Goal: Complete application form

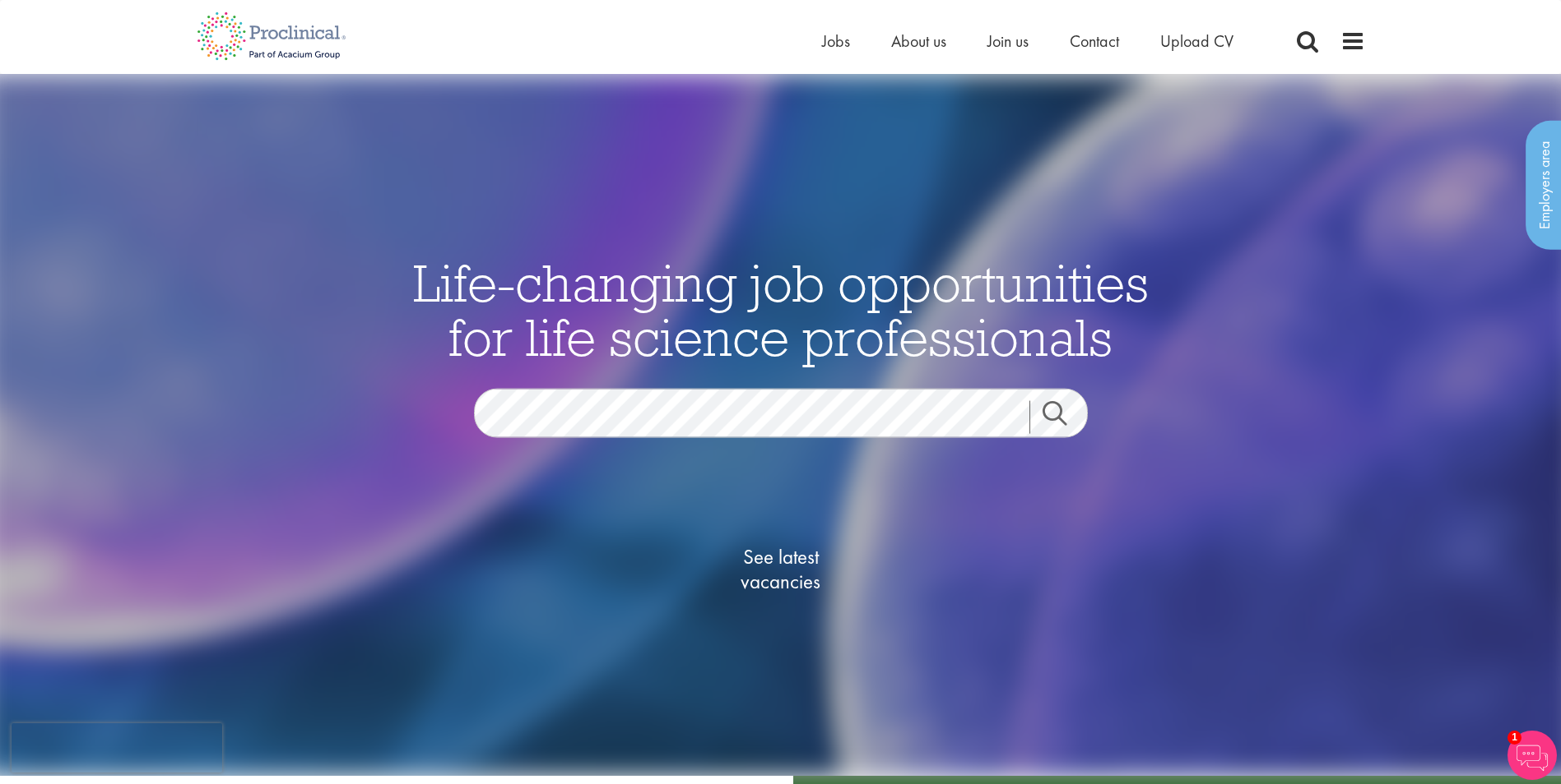
click at [1060, 413] on link "Search" at bounding box center [1064, 417] width 71 height 33
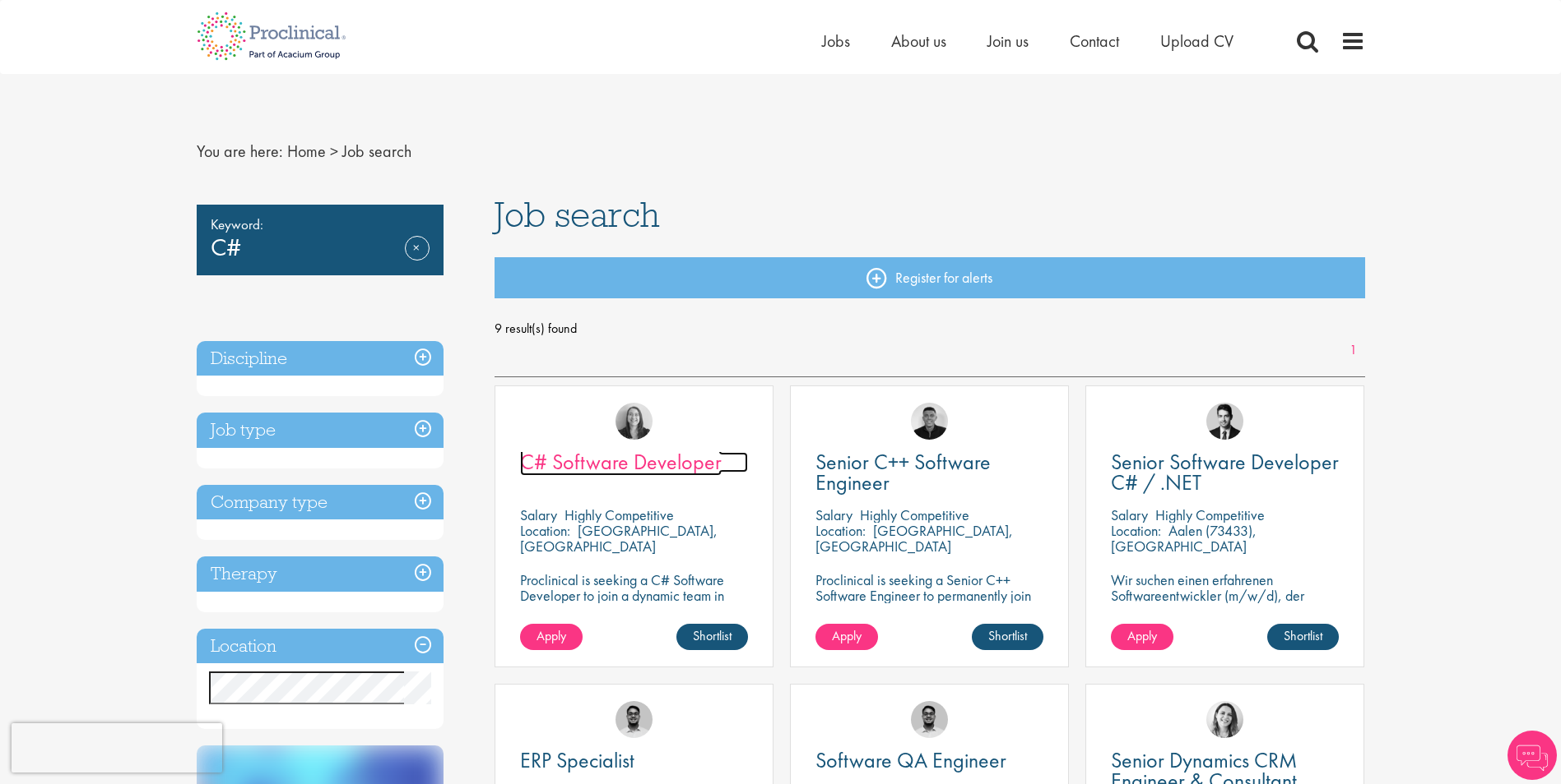
click at [671, 467] on span "C# Software Developer" at bounding box center [620, 462] width 201 height 27
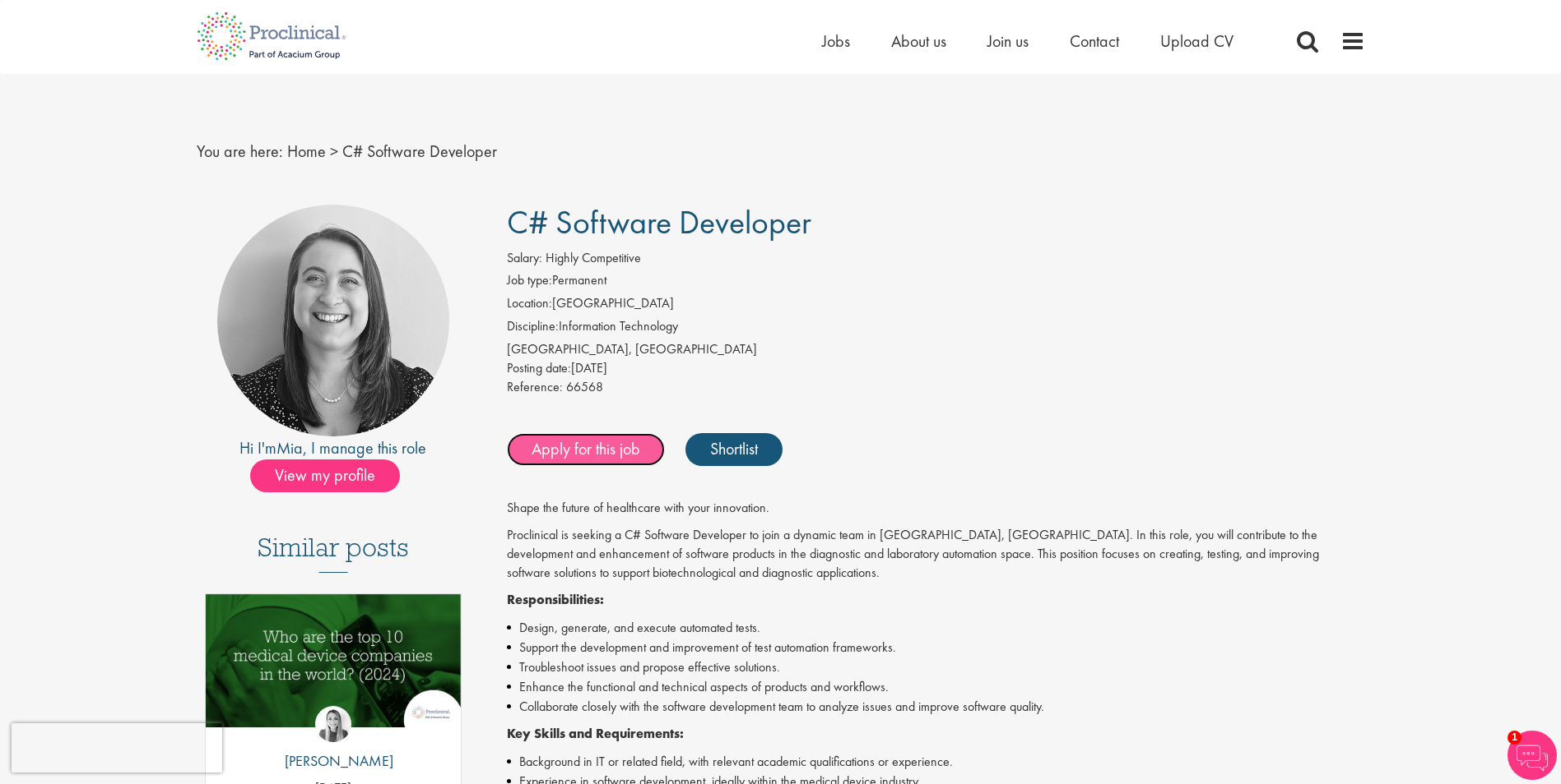
click at [620, 449] on link "Apply for this job" at bounding box center [585, 450] width 158 height 33
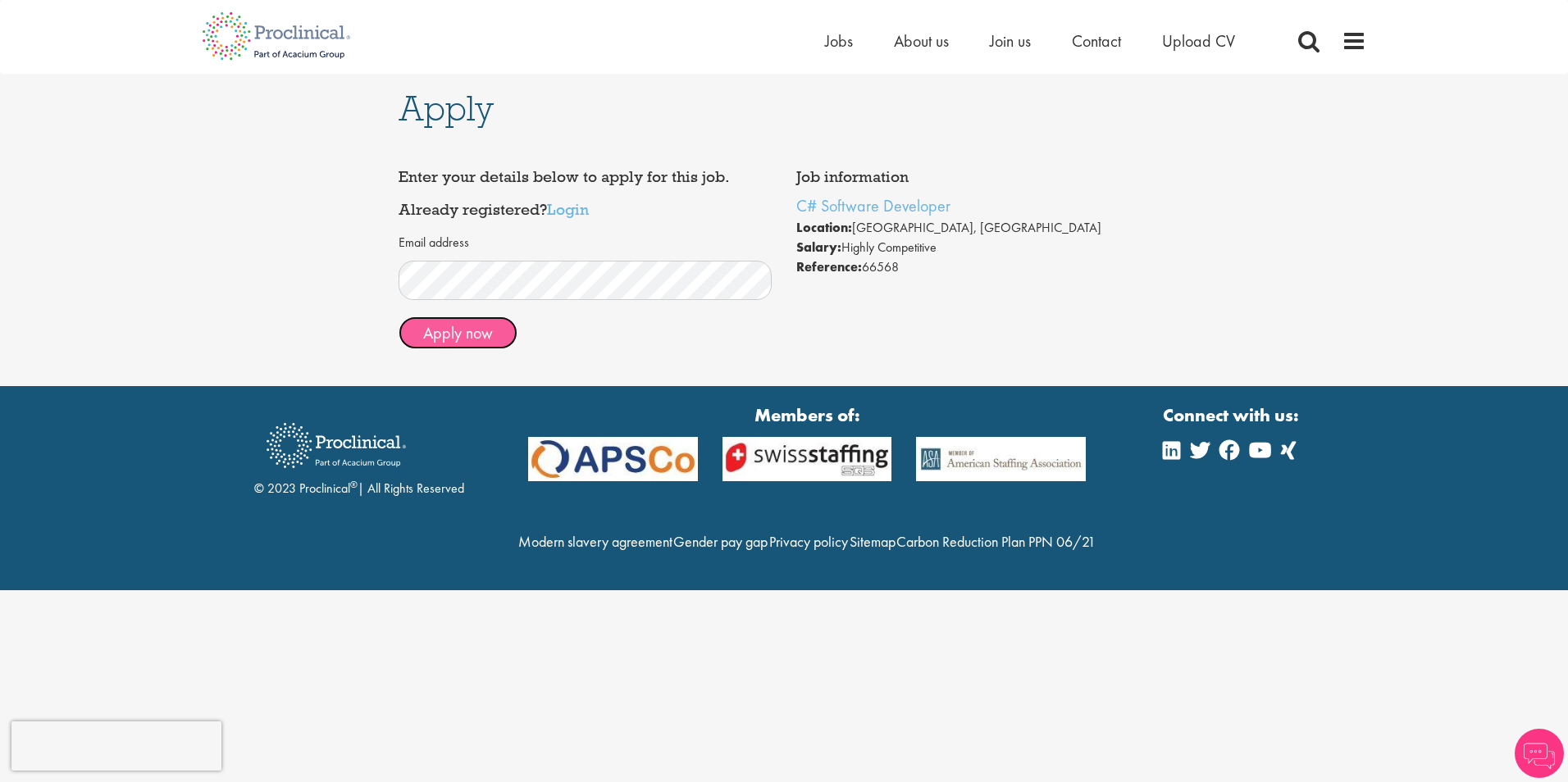
click at [469, 329] on button "Apply now" at bounding box center [457, 333] width 118 height 33
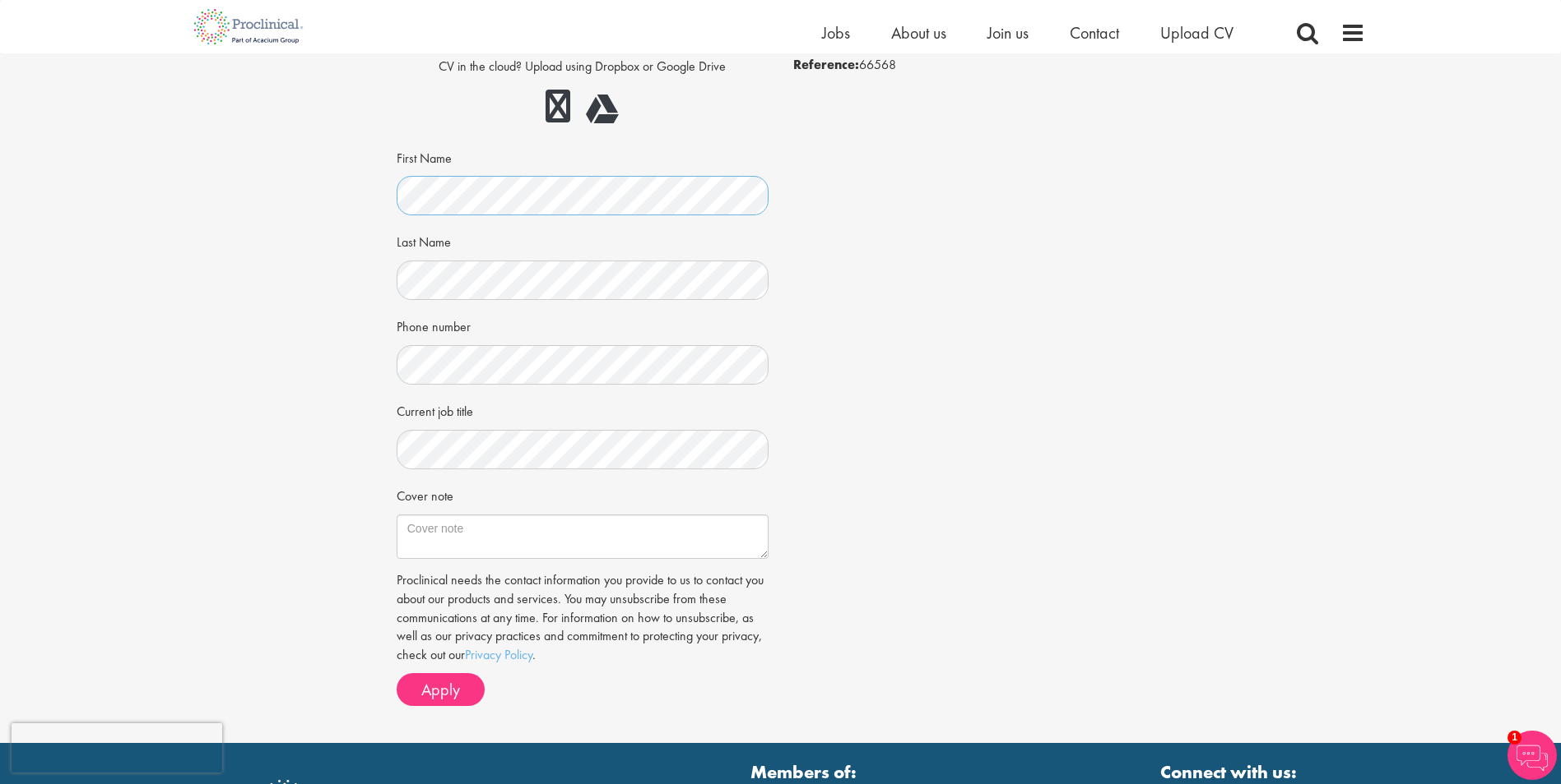
scroll to position [197, 0]
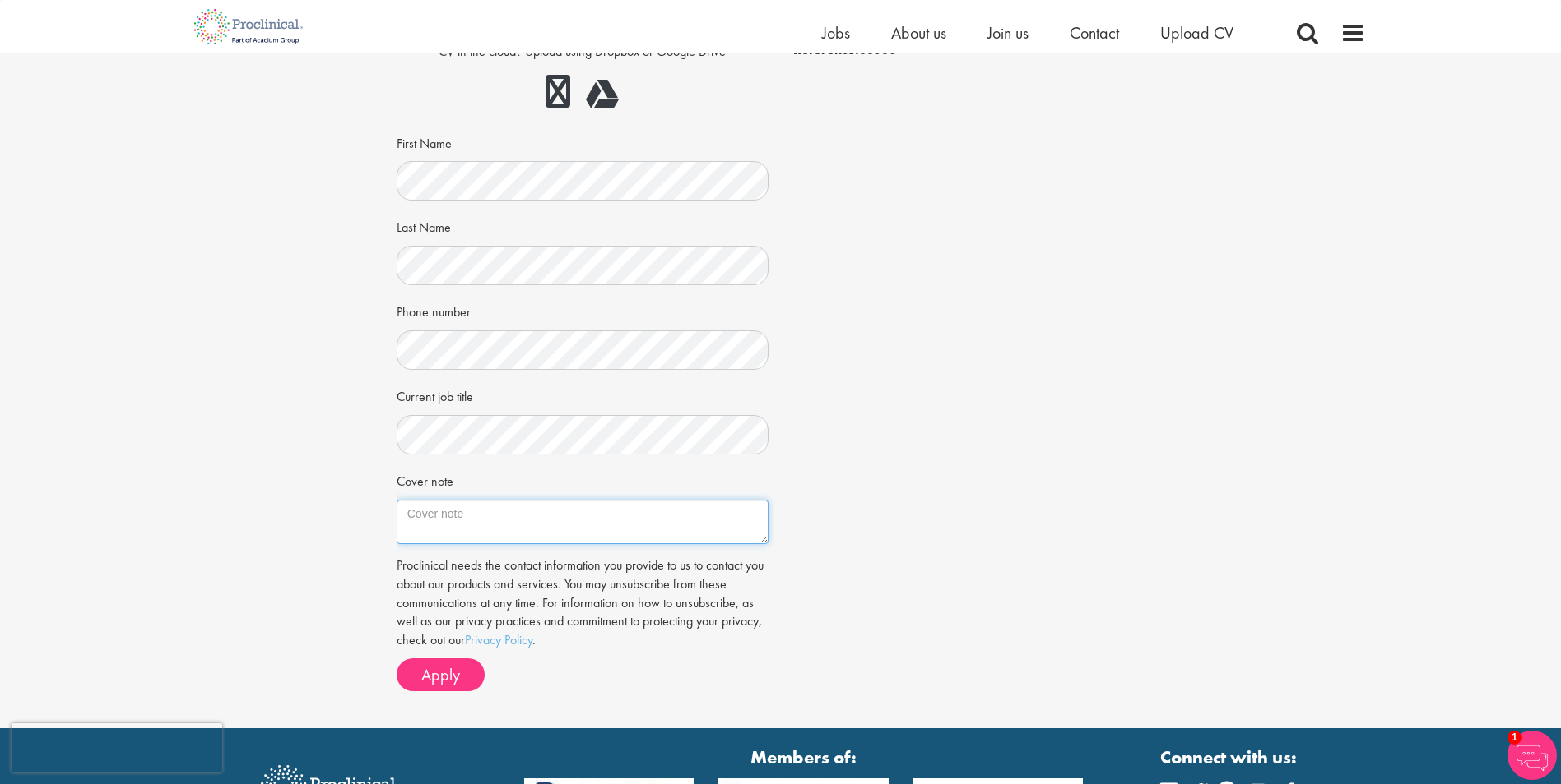
click at [523, 514] on textarea "Cover note" at bounding box center [582, 521] width 372 height 44
type textarea "I"
click at [505, 520] on textarea "Cover note" at bounding box center [582, 521] width 372 height 44
paste textarea "For the last 9 years, I have gathered experience in C#, .NET, MVC, REST service…"
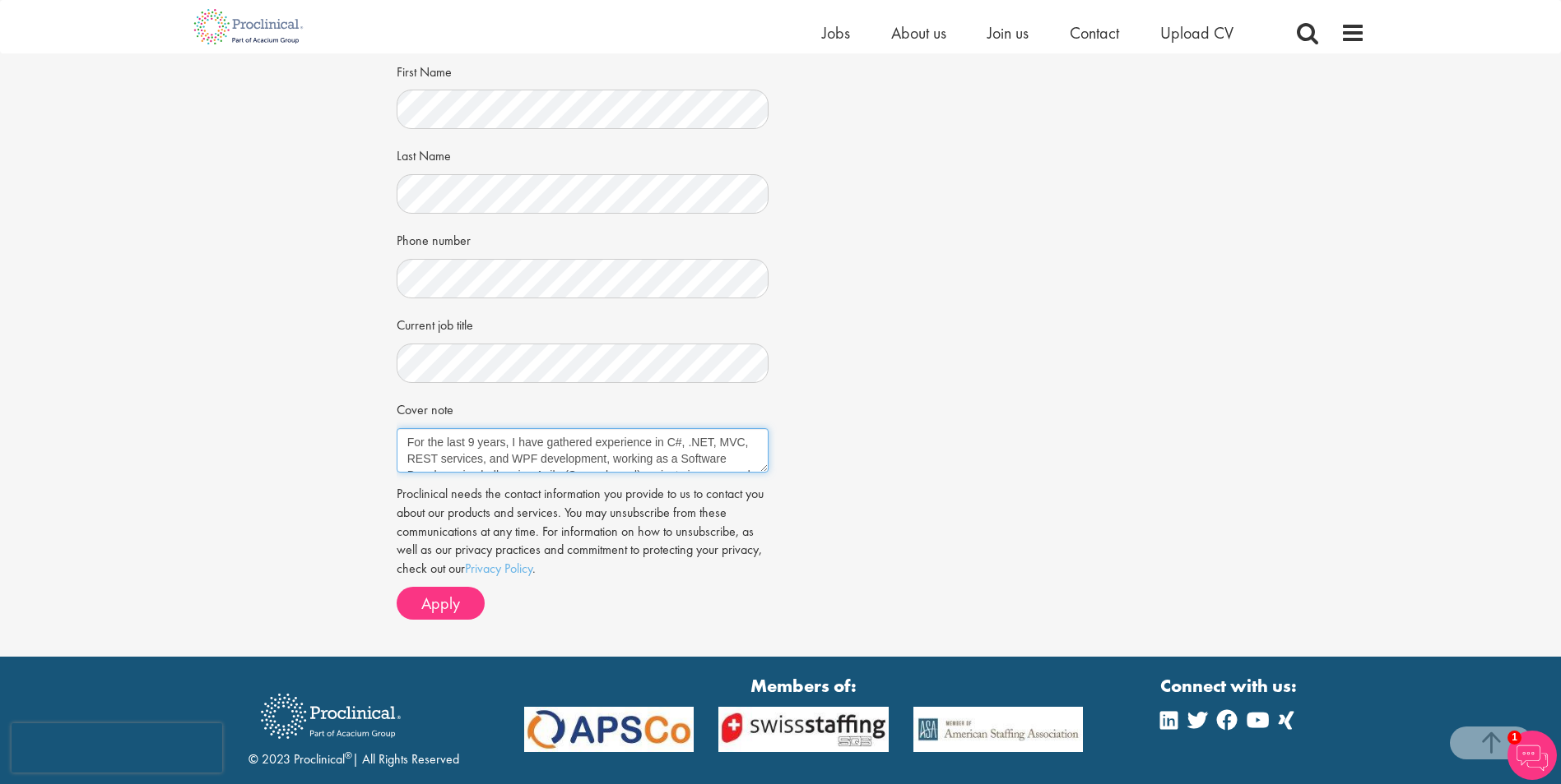
scroll to position [276, 0]
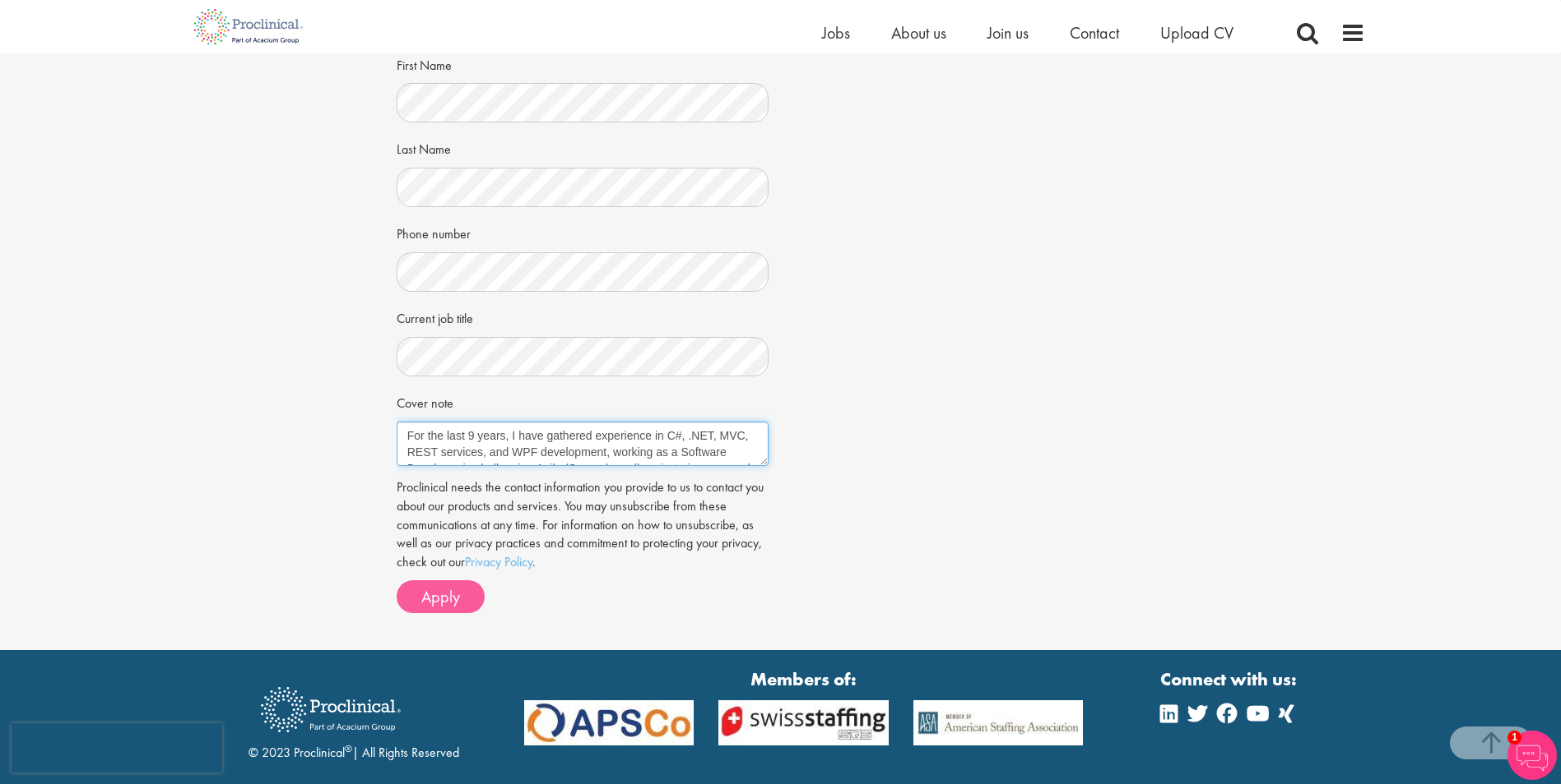
type textarea "For the last 9 years, I have gathered experience in C#, .NET, MVC, REST service…"
click at [451, 602] on span "Apply" at bounding box center [440, 597] width 38 height 22
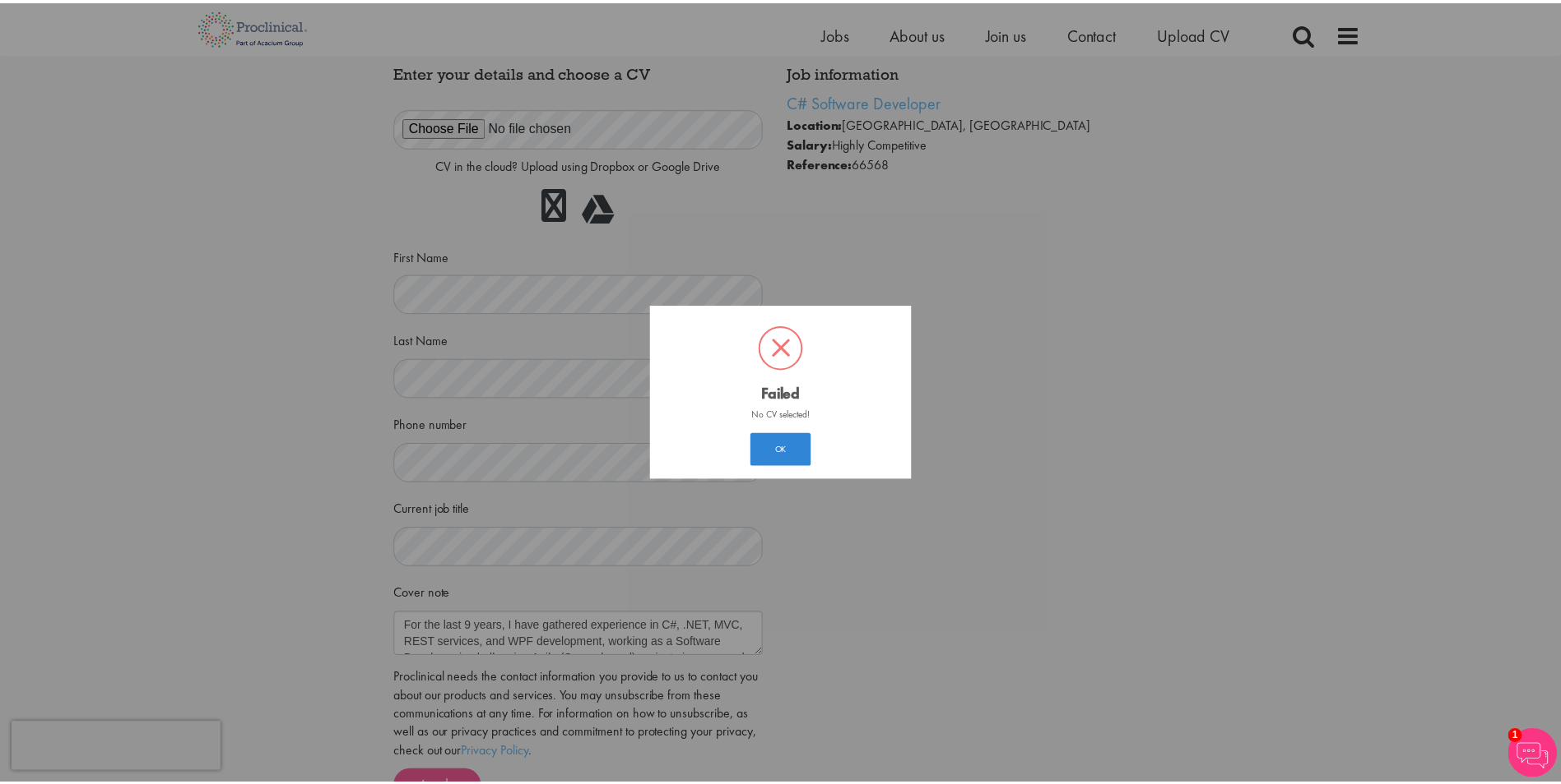
scroll to position [9, 0]
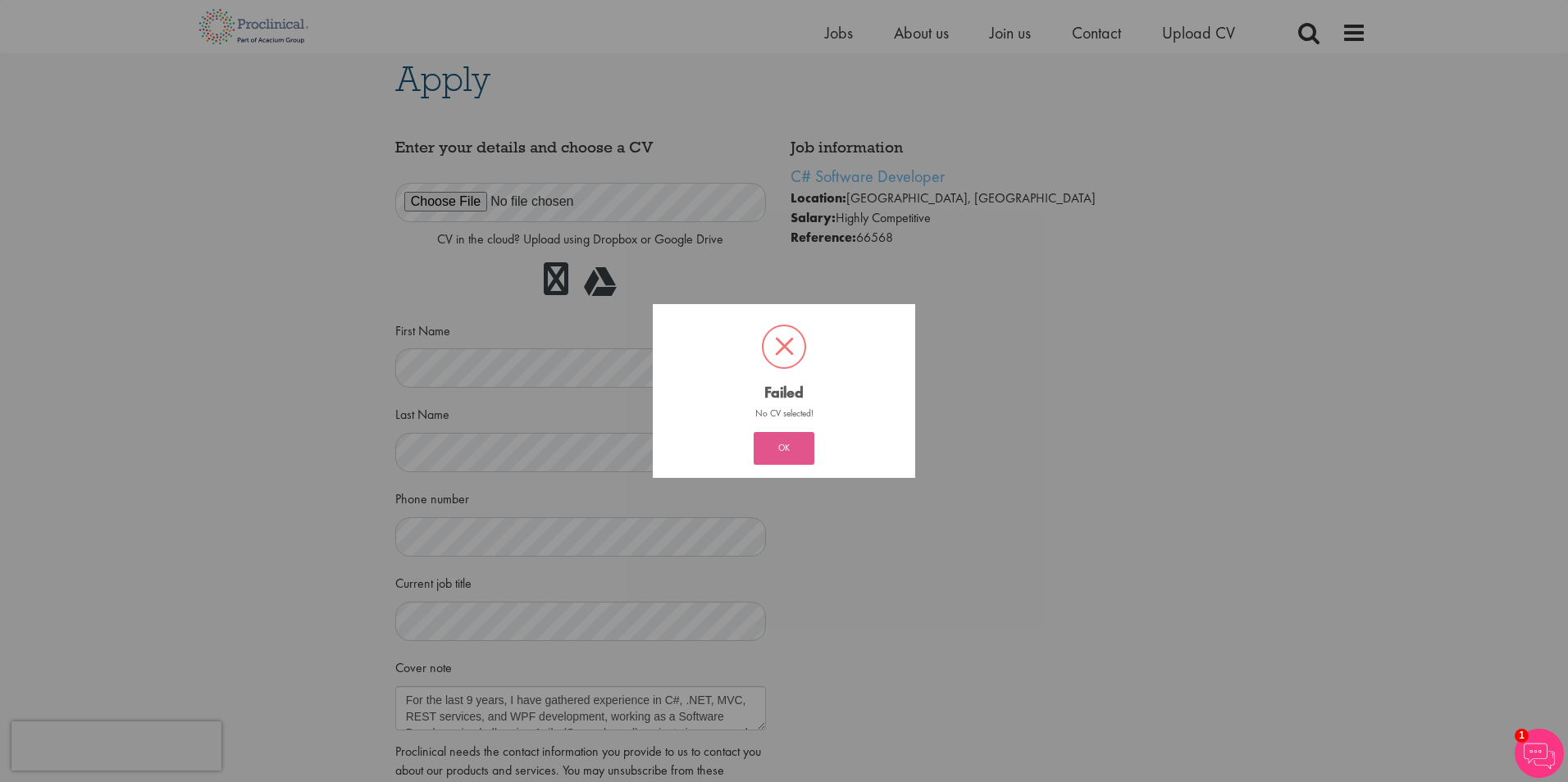
click at [806, 450] on button "OK" at bounding box center [784, 449] width 61 height 33
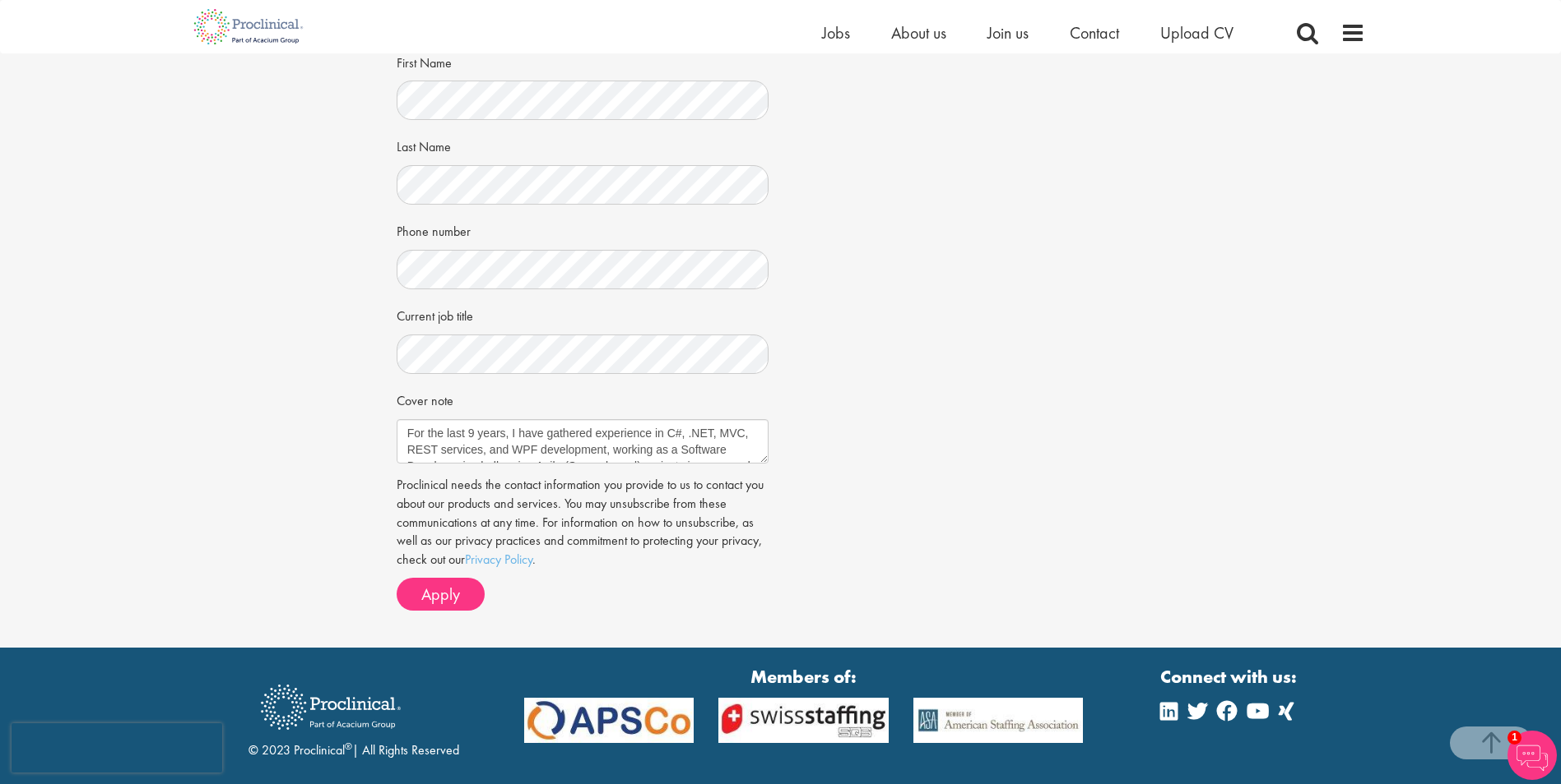
scroll to position [287, 0]
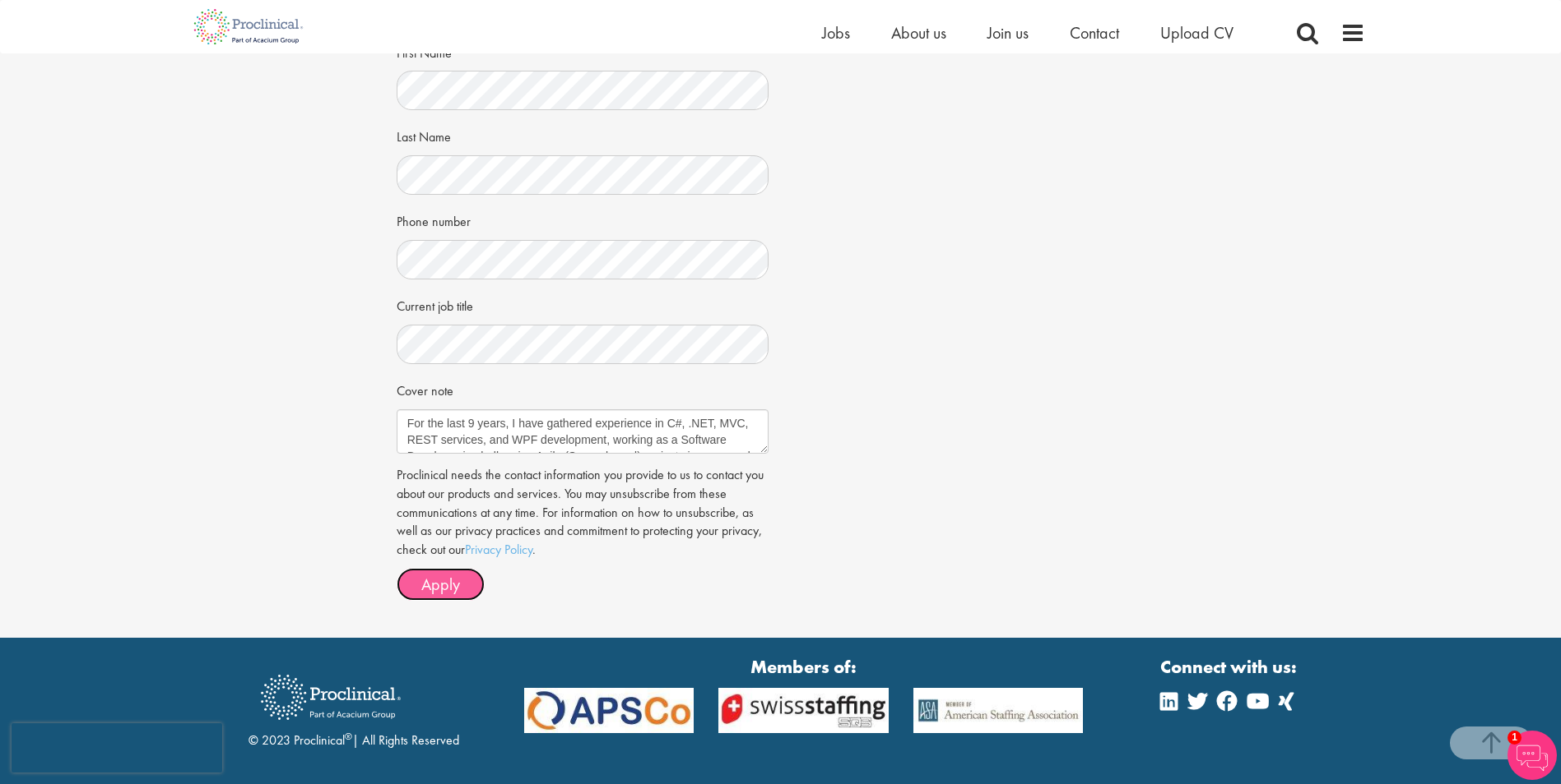
click at [453, 580] on span "Apply" at bounding box center [440, 585] width 38 height 22
